Goal: Check status: Check status

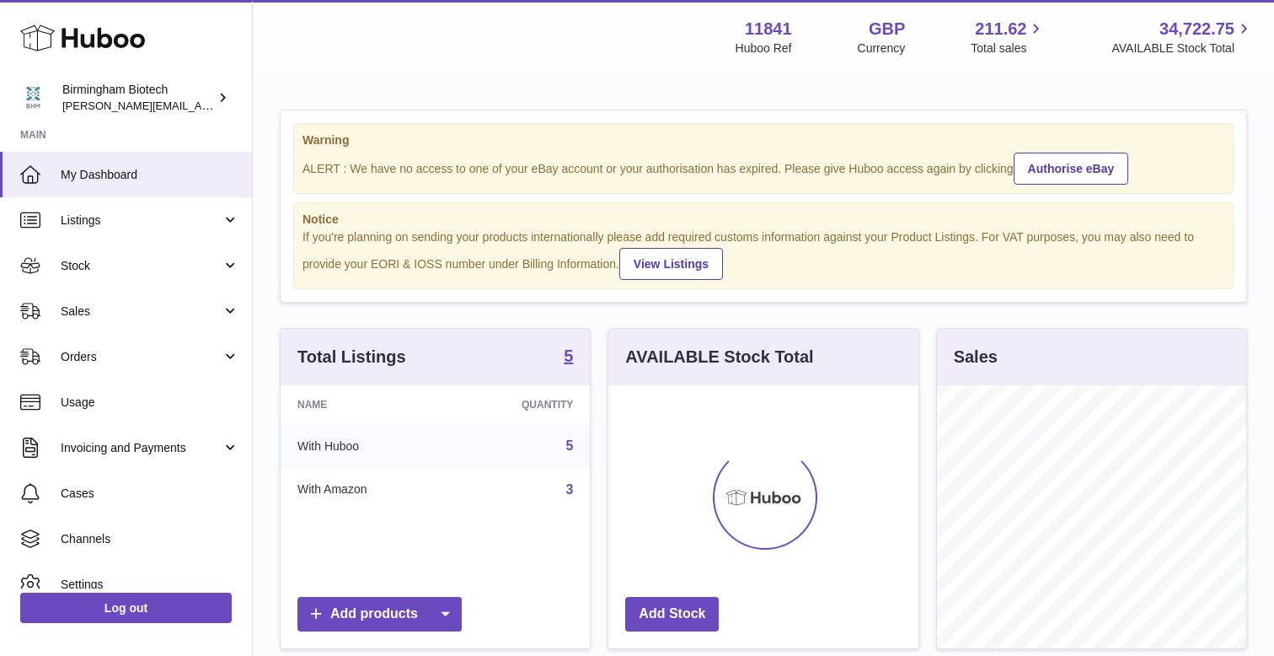
scroll to position [263, 309]
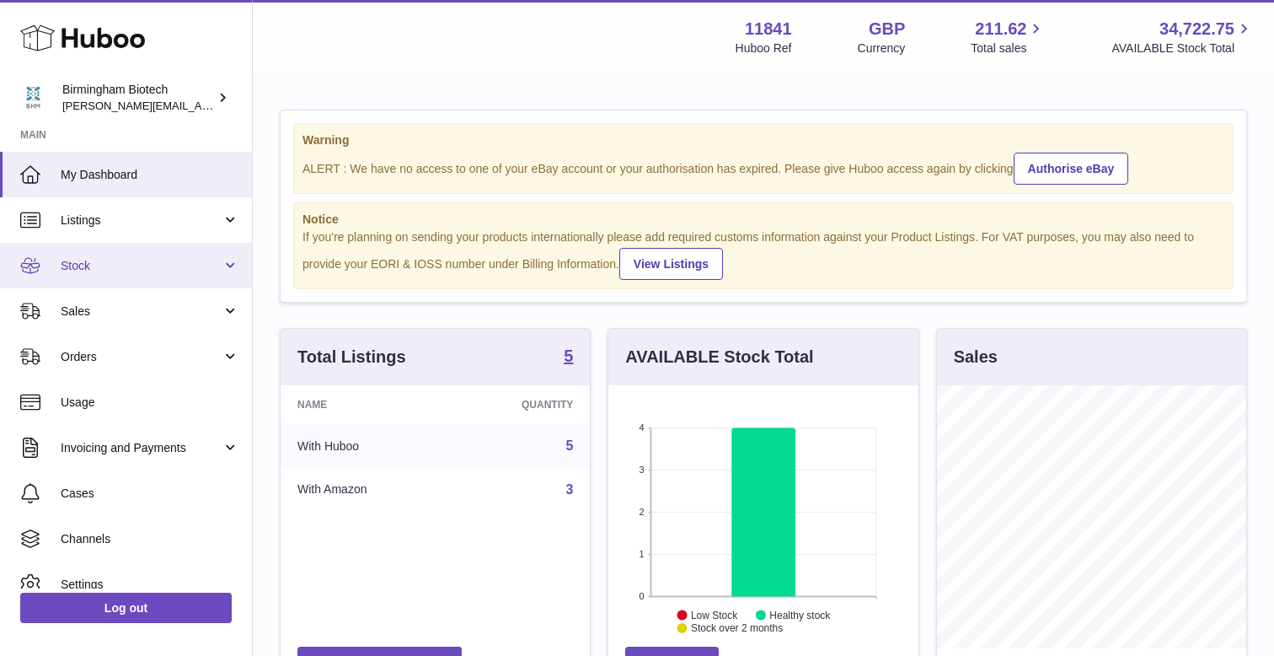
click at [220, 269] on link "Stock" at bounding box center [126, 266] width 252 height 46
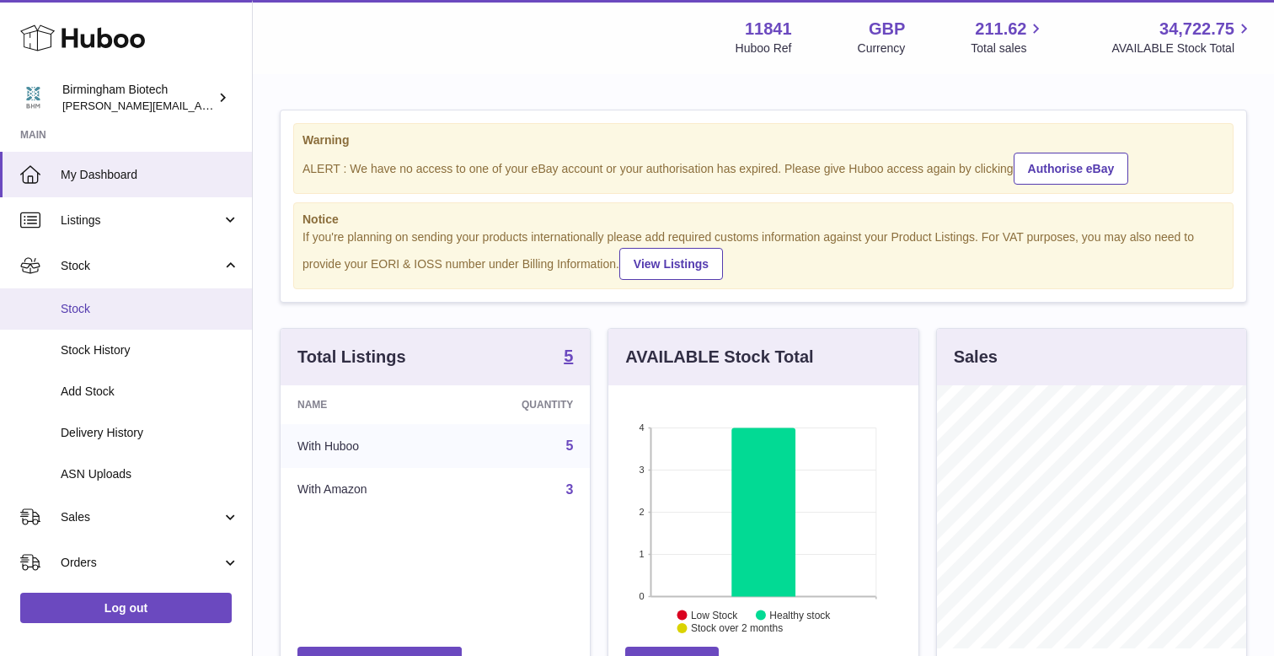
click at [77, 308] on span "Stock" at bounding box center [150, 309] width 179 height 16
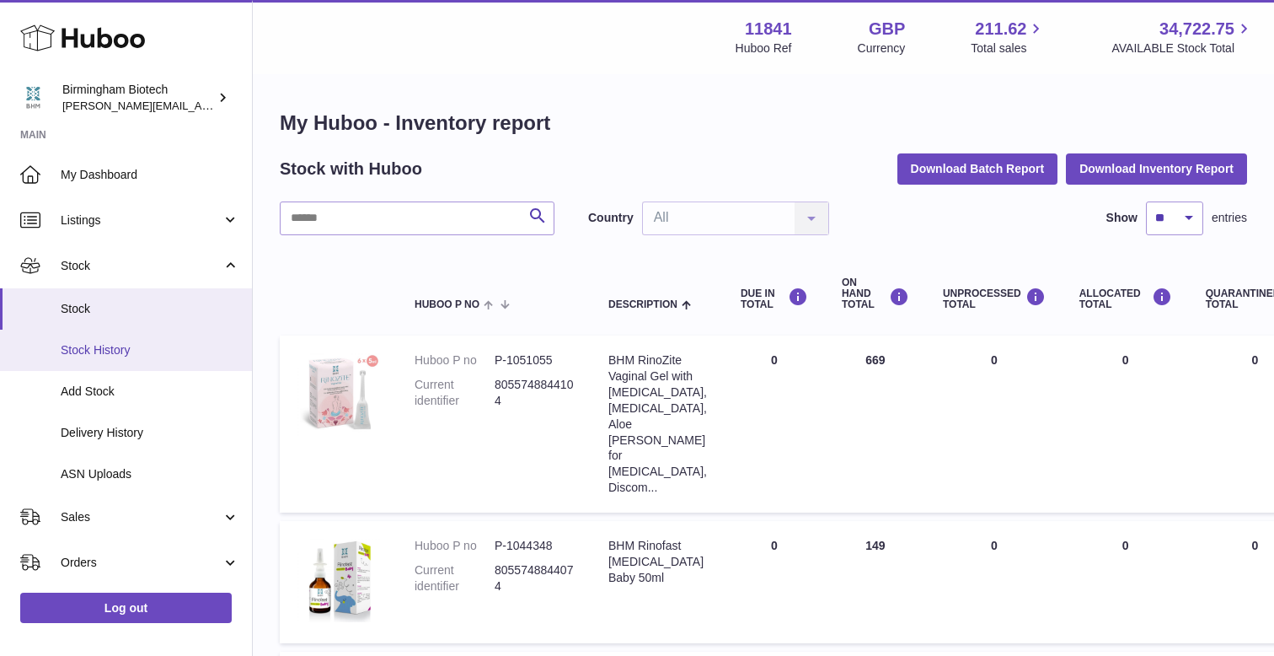
click at [83, 351] on span "Stock History" at bounding box center [150, 350] width 179 height 16
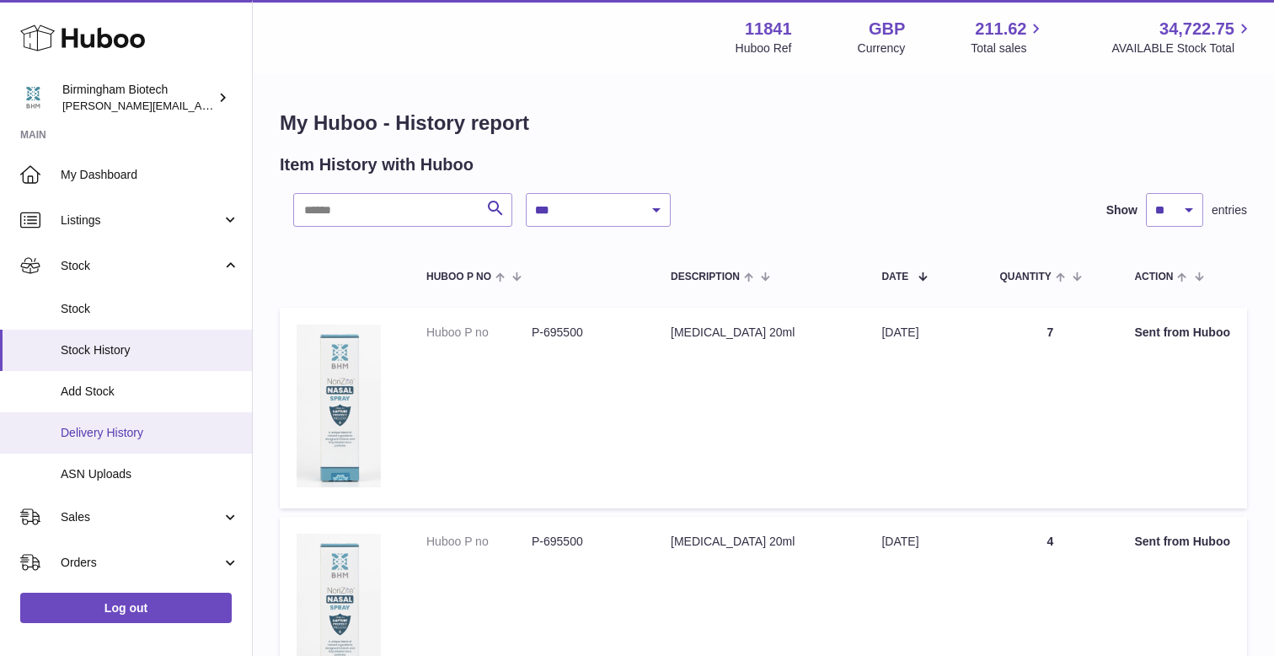
click at [123, 439] on span "Delivery History" at bounding box center [150, 433] width 179 height 16
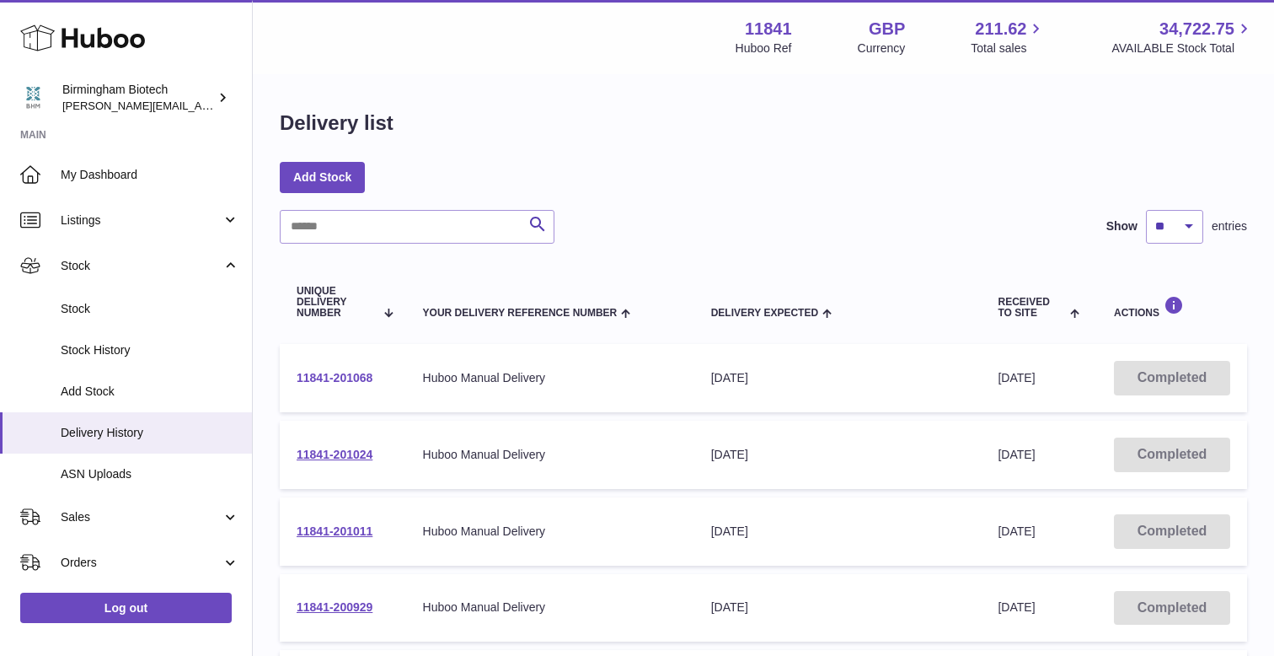
click at [369, 376] on link "11841-201068" at bounding box center [335, 377] width 76 height 13
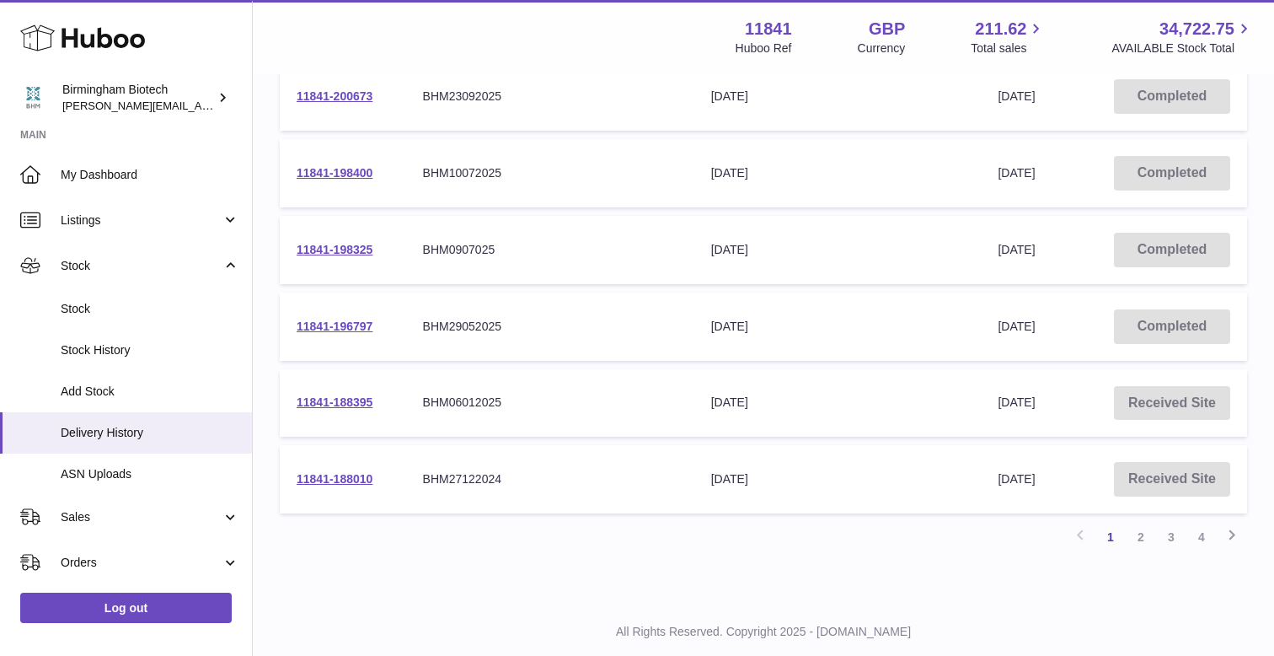
scroll to position [630, 0]
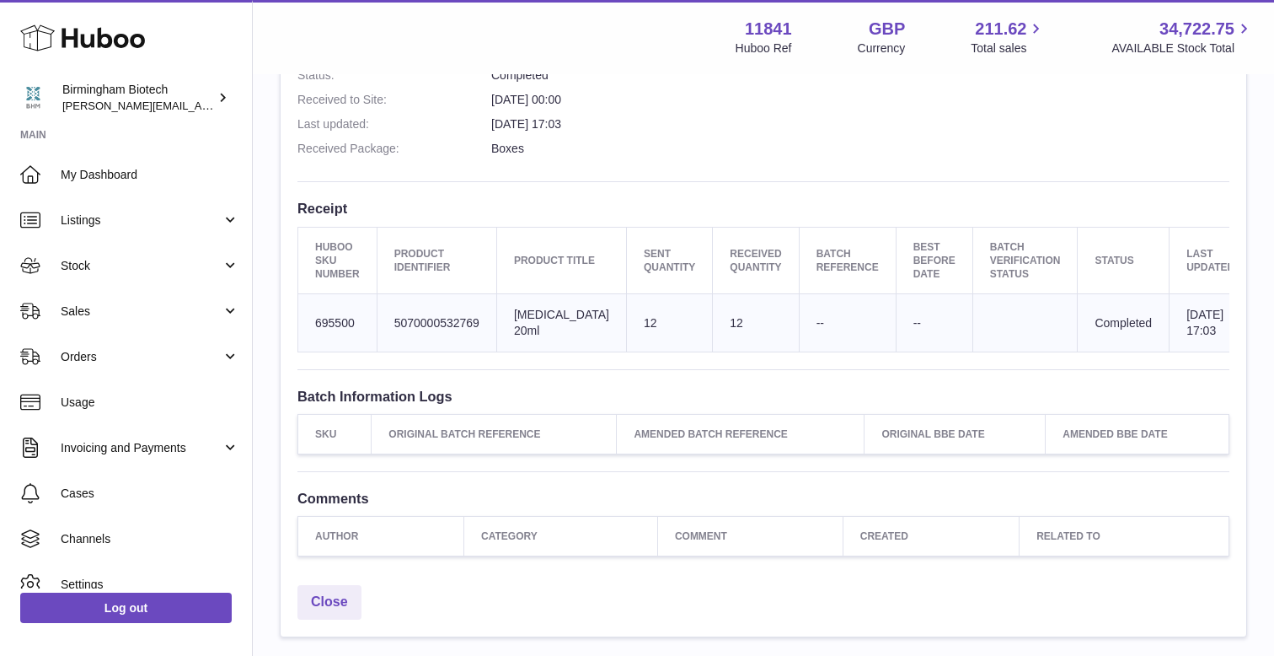
scroll to position [536, 0]
